Goal: Check status

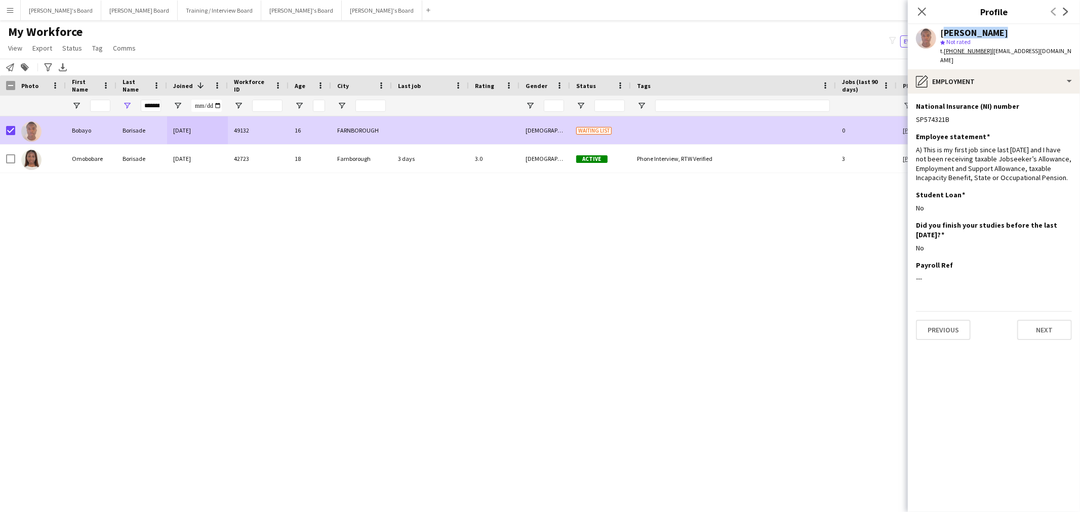
click at [6, 14] on app-icon "Menu" at bounding box center [10, 10] width 8 height 8
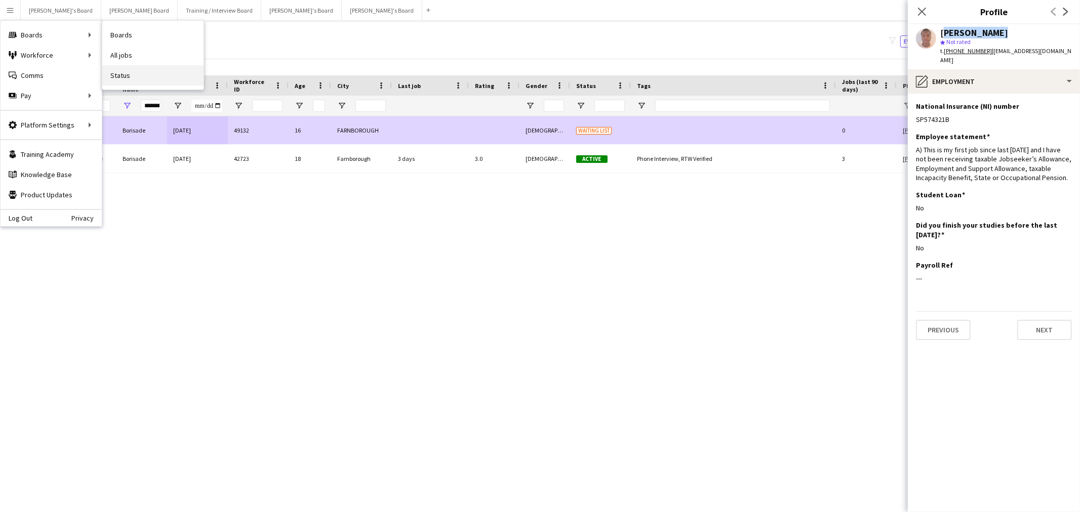
click at [128, 69] on link "Status" at bounding box center [152, 75] width 101 height 20
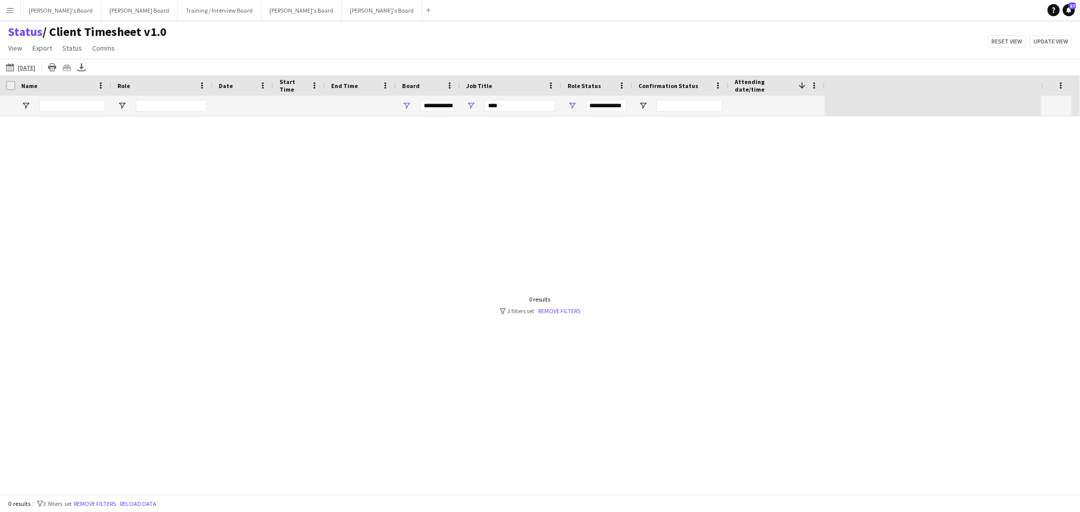
type input "***"
click at [555, 309] on link "Remove filters" at bounding box center [560, 311] width 42 height 8
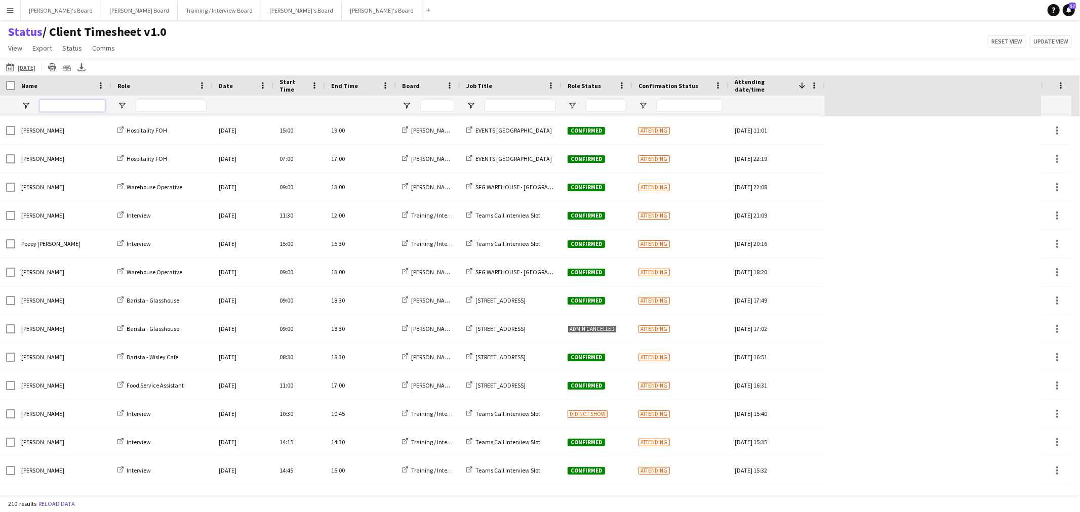
click at [66, 110] on input "Name Filter Input" at bounding box center [72, 106] width 66 height 12
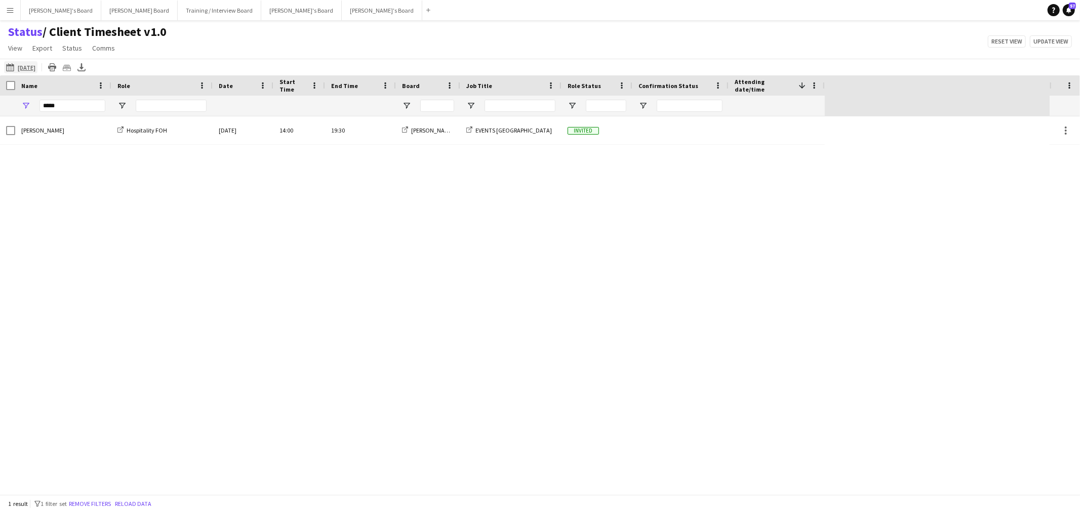
click at [12, 68] on app-icon "[DATE]" at bounding box center [12, 67] width 12 height 8
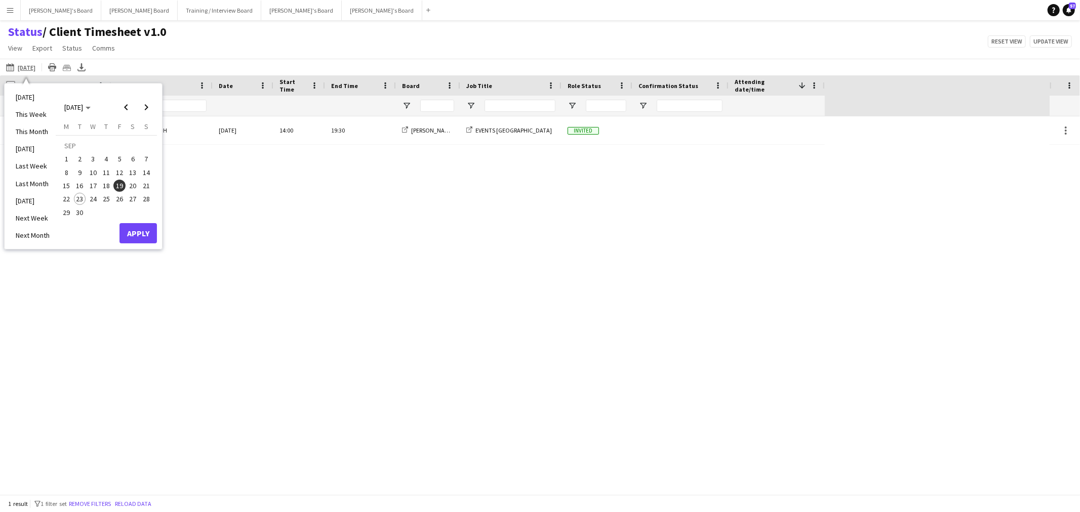
click at [118, 199] on span "26" at bounding box center [119, 199] width 12 height 12
click at [135, 198] on span "27" at bounding box center [133, 199] width 12 height 12
click at [139, 231] on button "Apply" at bounding box center [137, 233] width 37 height 20
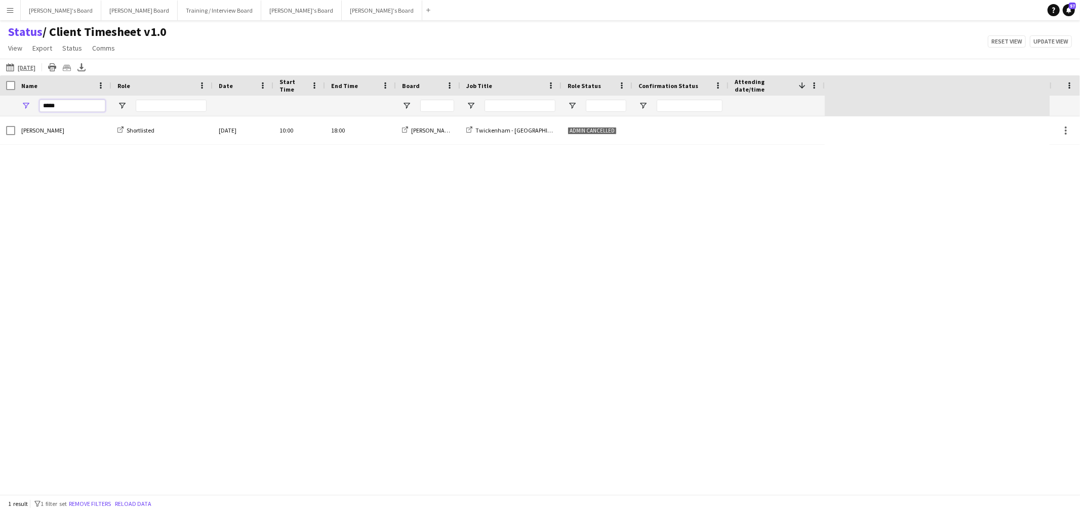
drag, startPoint x: 66, startPoint y: 105, endPoint x: -184, endPoint y: 97, distance: 249.7
click at [0, 97] on html "Menu Boards Boards Boards All jobs Status Workforce Workforce My Workforce Recr…" at bounding box center [540, 256] width 1080 height 512
click at [0, 132] on html "Menu Boards Boards Boards All jobs Status Workforce Workforce My Workforce Recr…" at bounding box center [540, 256] width 1080 height 512
drag, startPoint x: 64, startPoint y: 106, endPoint x: -19, endPoint y: 117, distance: 83.2
click at [0, 117] on html "Menu Boards Boards Boards All jobs Status Workforce Workforce My Workforce Recr…" at bounding box center [540, 256] width 1080 height 512
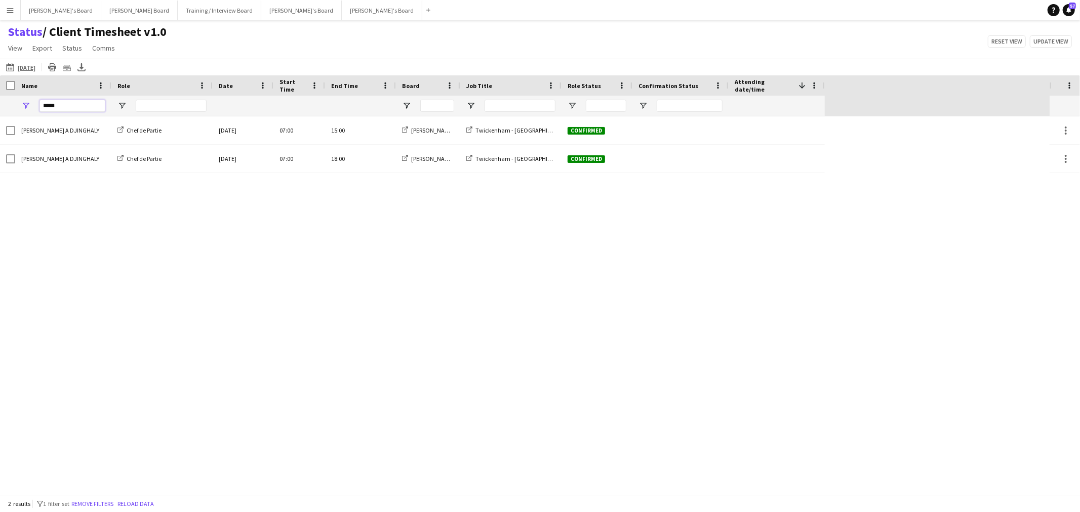
type input "*****"
